Goal: Task Accomplishment & Management: Use online tool/utility

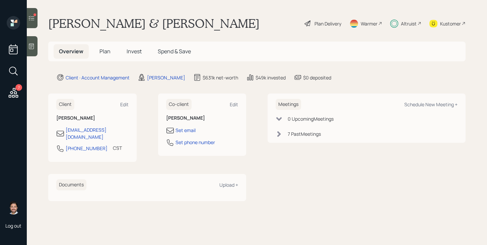
click at [36, 20] on div at bounding box center [32, 18] width 11 height 20
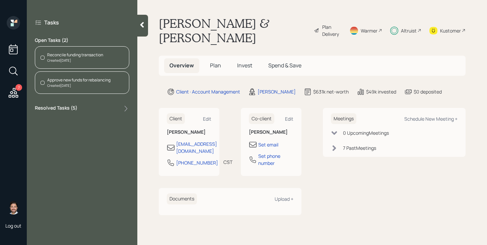
click at [89, 53] on div "Reconcile funding transaction" at bounding box center [75, 55] width 56 height 6
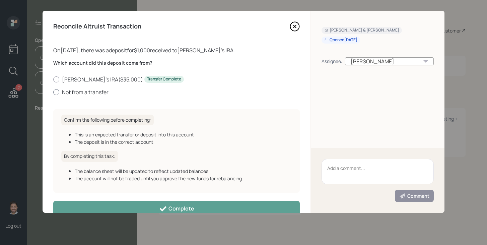
click at [68, 93] on label "Not from a transfer" at bounding box center [176, 91] width 246 height 7
click at [53, 92] on input "Not from a transfer" at bounding box center [53, 92] width 0 height 0
radio input "true"
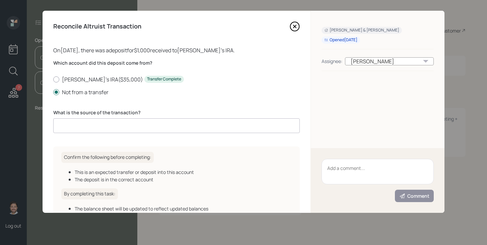
click at [107, 121] on input at bounding box center [176, 125] width 246 height 15
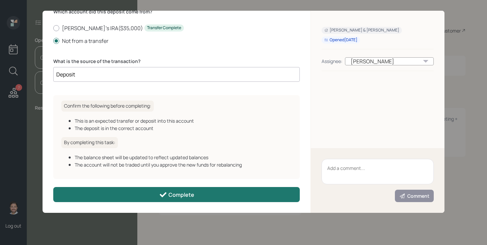
type input "Deposit"
click at [207, 196] on button "Complete" at bounding box center [176, 194] width 246 height 15
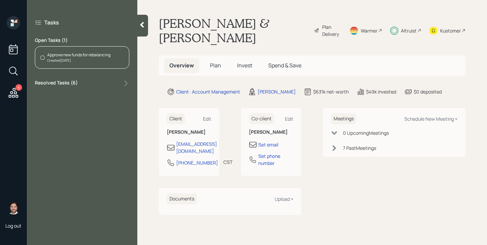
click at [91, 56] on div "Approve new funds for rebalancing" at bounding box center [78, 55] width 63 height 6
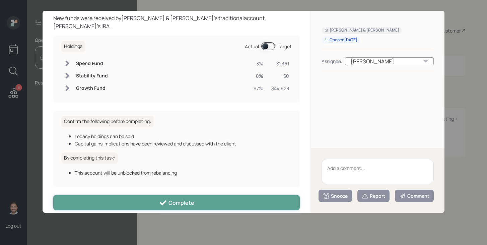
click at [178, 200] on button "Complete" at bounding box center [176, 202] width 246 height 15
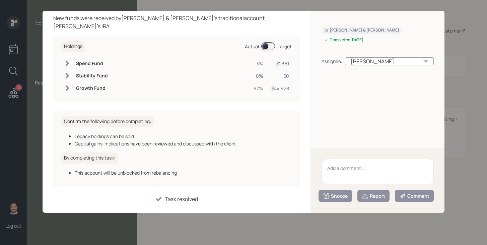
scroll to position [25, 0]
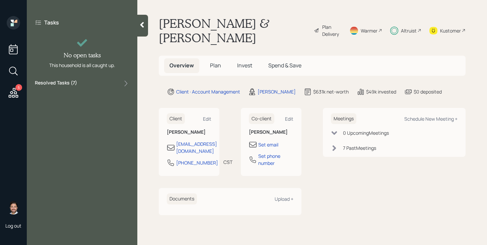
click at [19, 91] on icon at bounding box center [13, 93] width 12 height 12
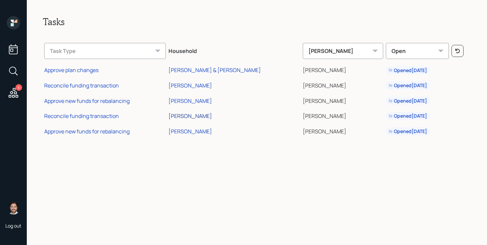
click at [211, 116] on div "[PERSON_NAME]" at bounding box center [190, 115] width 44 height 7
